Goal: Task Accomplishment & Management: Complete application form

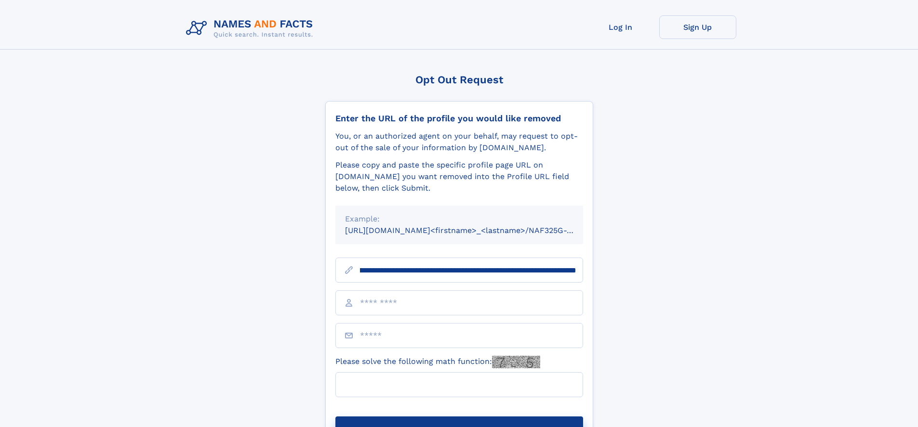
scroll to position [0, 109]
type input "**********"
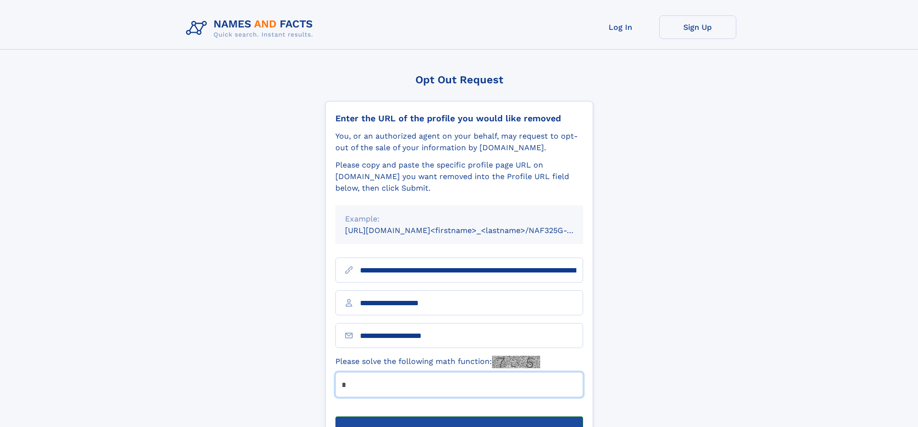
type input "*"
click at [459, 417] on button "Submit Opt Out Request" at bounding box center [459, 432] width 248 height 31
